Goal: Task Accomplishment & Management: Manage account settings

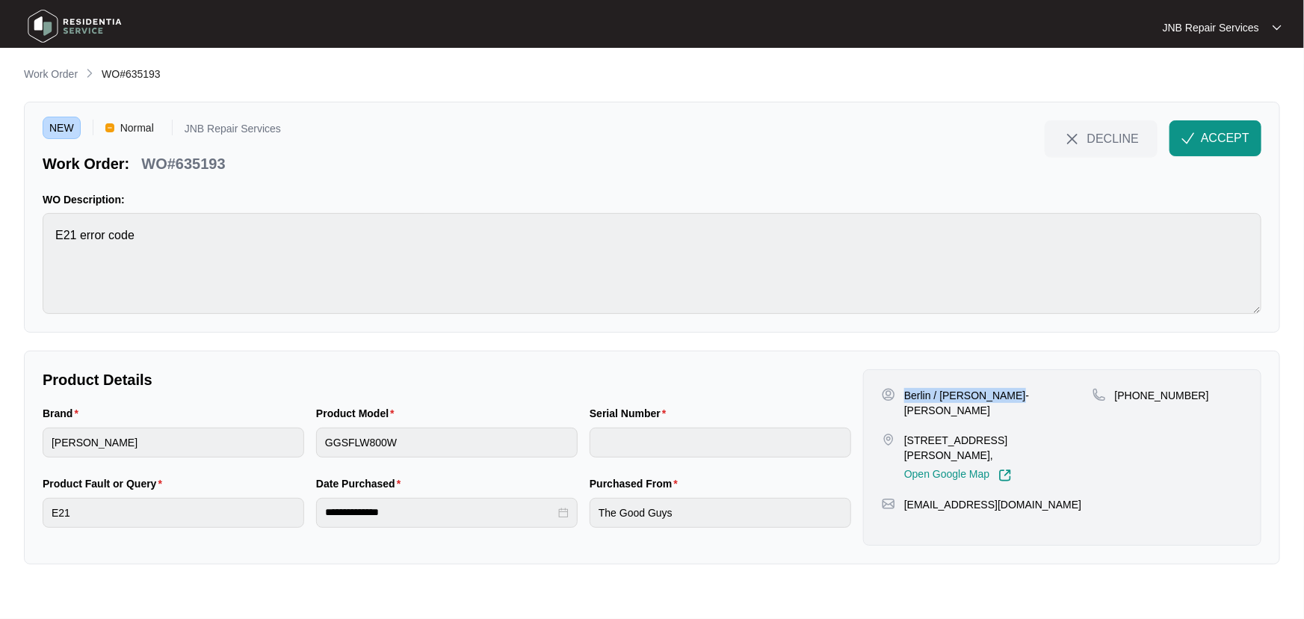
drag, startPoint x: 1017, startPoint y: 398, endPoint x: 907, endPoint y: 396, distance: 109.9
click at [907, 396] on div "Berlin / [PERSON_NAME]-[PERSON_NAME]" at bounding box center [987, 403] width 211 height 30
click at [927, 394] on p "Berlin / [PERSON_NAME]-[PERSON_NAME]" at bounding box center [998, 403] width 188 height 30
click at [927, 393] on p "Berlin / [PERSON_NAME]-[PERSON_NAME]" at bounding box center [998, 403] width 188 height 30
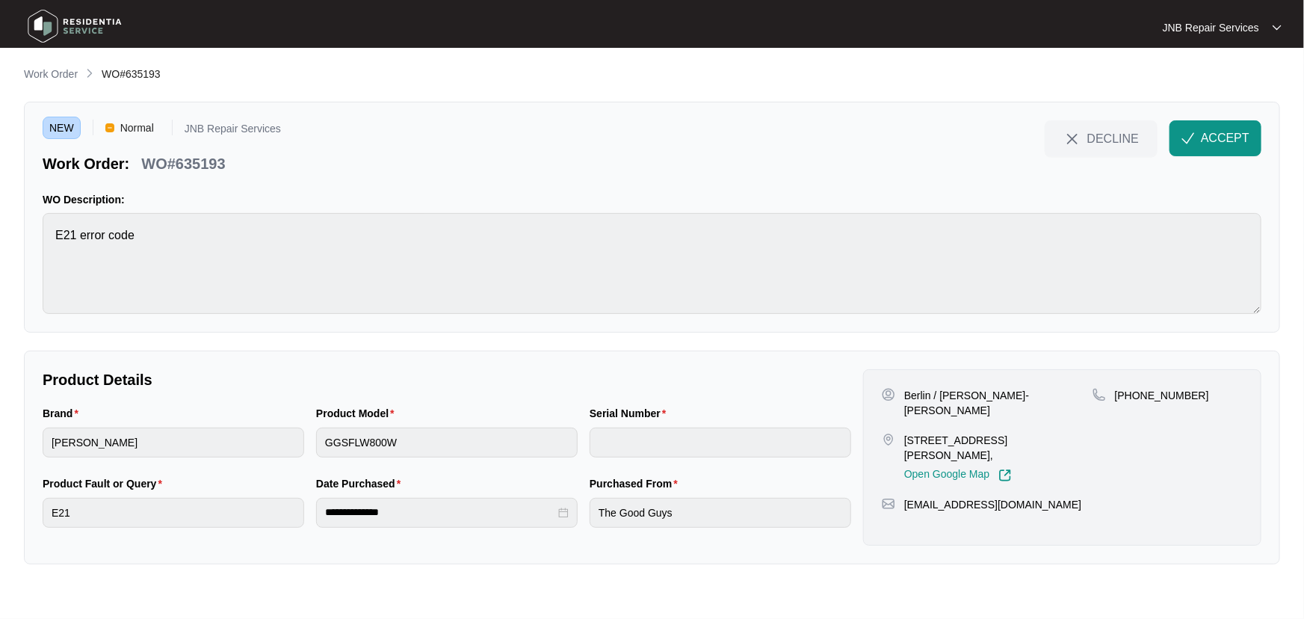
click at [1157, 389] on p "[PHONE_NUMBER]" at bounding box center [1162, 395] width 94 height 15
drag, startPoint x: 1133, startPoint y: 396, endPoint x: 1210, endPoint y: 395, distance: 77.7
click at [1210, 395] on div "[PHONE_NUMBER]" at bounding box center [1167, 395] width 150 height 15
copy p "402592906"
click at [1011, 400] on div "Berlin / [PERSON_NAME]-[PERSON_NAME]" at bounding box center [987, 403] width 211 height 30
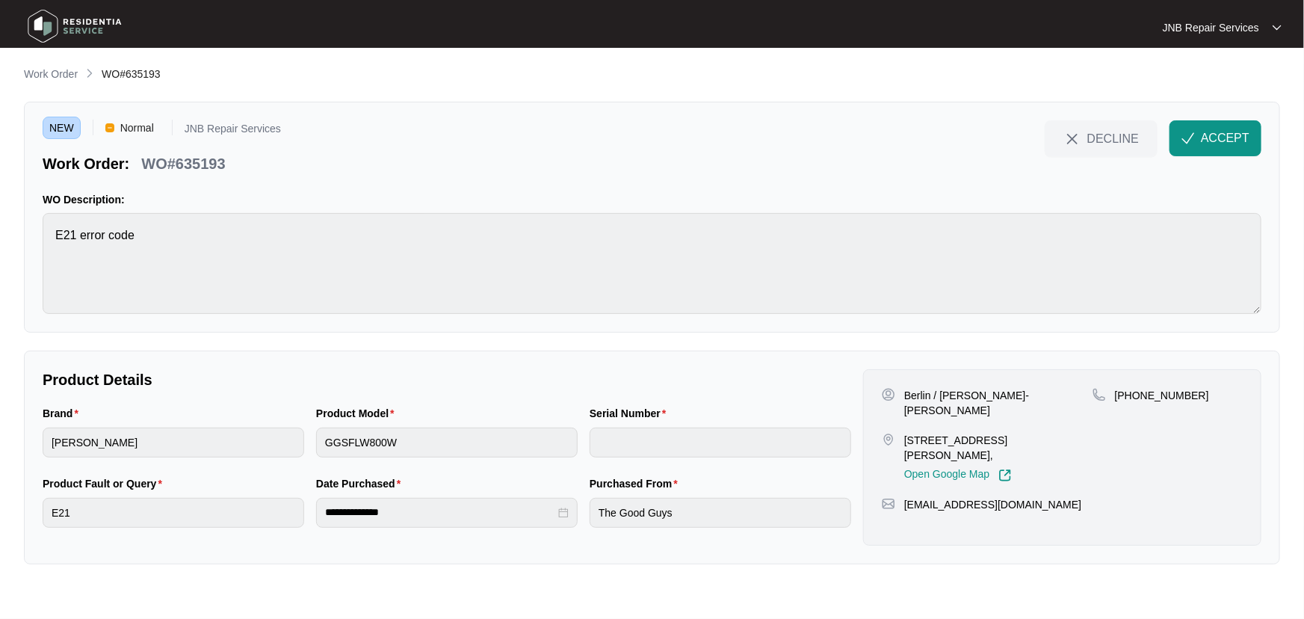
drag, startPoint x: 1061, startPoint y: 427, endPoint x: 903, endPoint y: 430, distance: 158.4
click at [903, 433] on div "[STREET_ADDRESS][PERSON_NAME], Open Google Map" at bounding box center [987, 457] width 211 height 49
copy p "[STREET_ADDRESS][PERSON_NAME],"
click at [31, 242] on div "NEW Normal JNB Repair Services Work Order: WO#635193 DECLINE ACCEPT WO Descript…" at bounding box center [652, 217] width 1256 height 231
drag, startPoint x: 632, startPoint y: 152, endPoint x: 853, endPoint y: 193, distance: 224.2
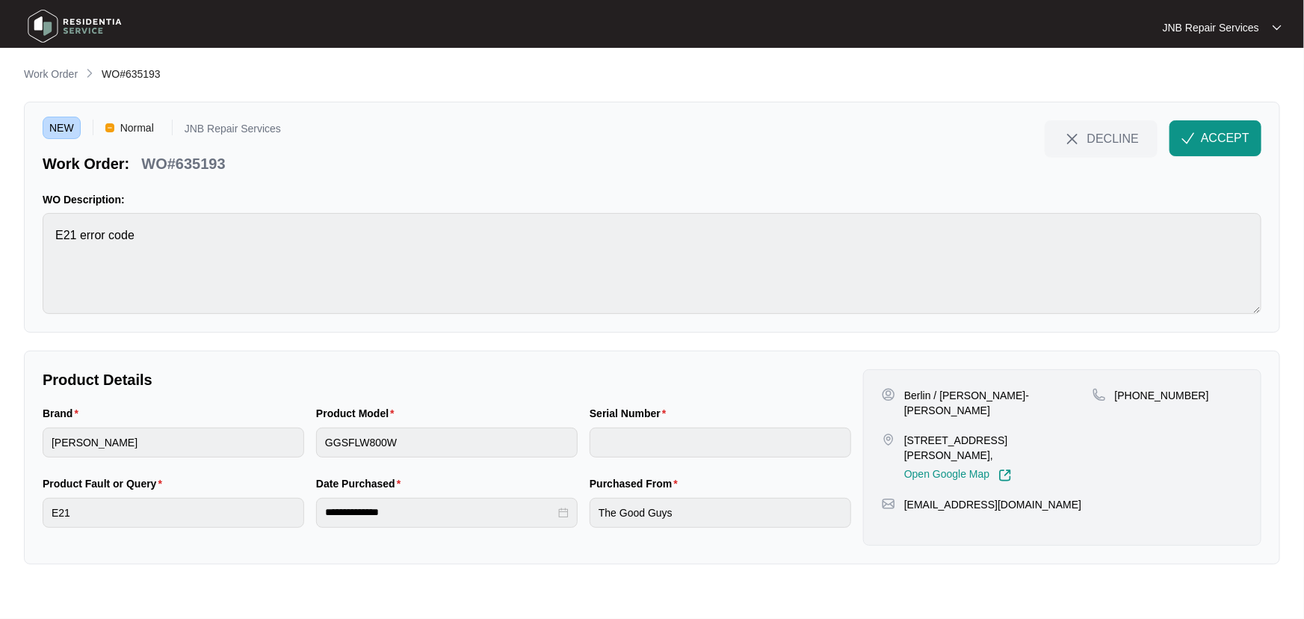
click at [635, 156] on div "NEW Normal JNB Repair Services Work Order: WO#635193 DECLINE ACCEPT" at bounding box center [652, 147] width 1219 height 54
click at [375, 201] on p "WO Description:" at bounding box center [652, 199] width 1219 height 15
click at [1239, 143] on span "ACCEPT" at bounding box center [1225, 138] width 49 height 18
